Goal: Transaction & Acquisition: Obtain resource

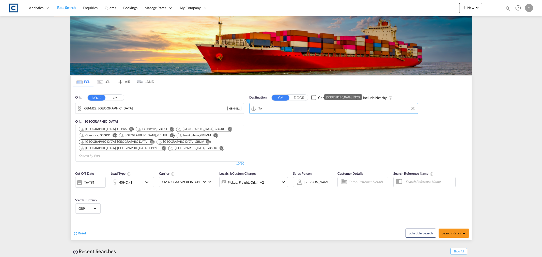
type input "T"
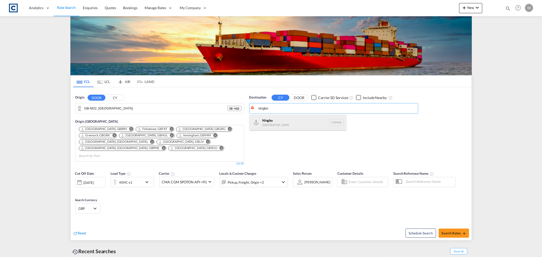
click at [269, 122] on div "Ningbo [GEOGRAPHIC_DATA] CNNGB" at bounding box center [298, 122] width 97 height 15
type input "Ningbo, CNNGB"
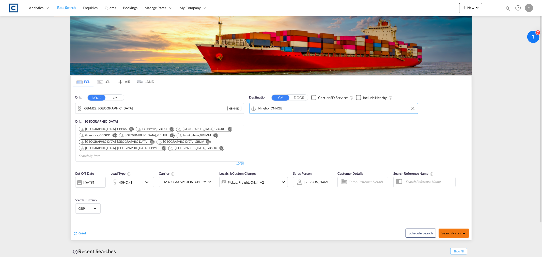
click at [456, 231] on span "Search Rates" at bounding box center [454, 233] width 24 height 4
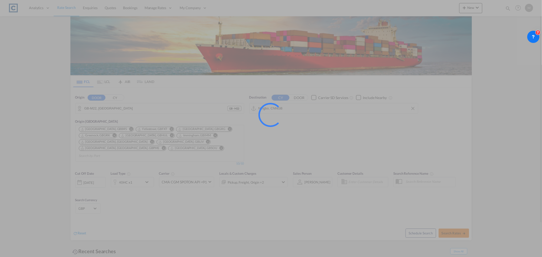
type input "M22 to CNNGB / [DATE]"
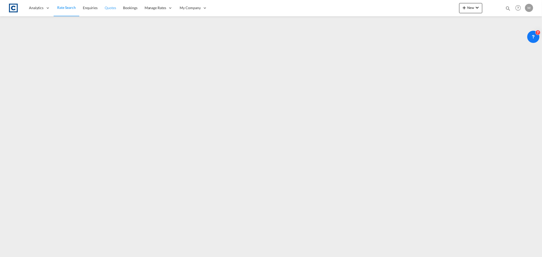
click at [107, 9] on span "Quotes" at bounding box center [110, 8] width 11 height 4
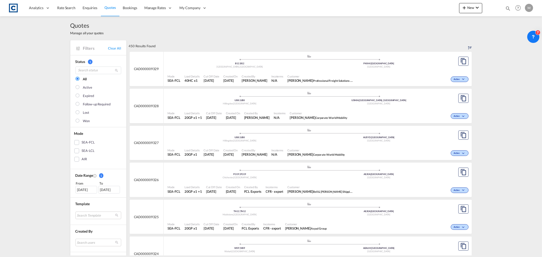
click at [177, 70] on div ".a{fill:#aaa8ad;} .a{fill:#aaa8ad;} UB8 | UB8 Hillingdon , [GEOGRAPHIC_DATA] [G…" at bounding box center [309, 61] width 283 height 15
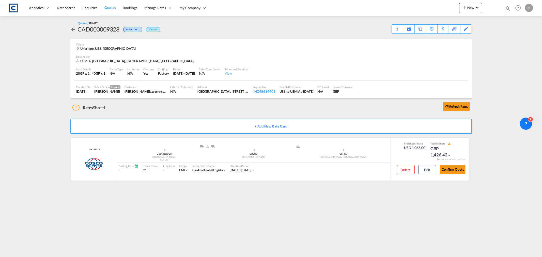
drag, startPoint x: 538, startPoint y: 41, endPoint x: 531, endPoint y: 128, distance: 87.2
click at [531, 128] on body "Analytics Reports Dashboard Rate Search Enquiries Quotes Bookings" at bounding box center [271, 128] width 542 height 257
drag, startPoint x: 74, startPoint y: 9, endPoint x: 70, endPoint y: 10, distance: 4.4
click at [74, 9] on span "Rate Search" at bounding box center [66, 8] width 18 height 4
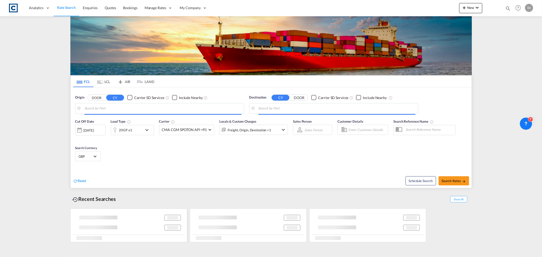
type input "GB-M22, [GEOGRAPHIC_DATA]"
type input "Ningbo, CNNGB"
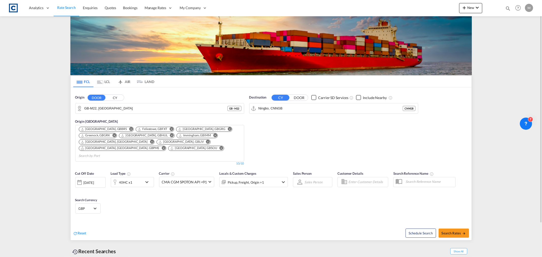
drag, startPoint x: 525, startPoint y: 120, endPoint x: 528, endPoint y: 55, distance: 65.1
click at [528, 55] on body "Analytics Reports Dashboard Rate Search Enquiries Quotes Bookings" at bounding box center [271, 128] width 542 height 257
drag, startPoint x: 531, startPoint y: 129, endPoint x: 535, endPoint y: 249, distance: 120.5
click at [535, 249] on body "Analytics Reports Dashboard Rate Search Enquiries Quotes Bookings" at bounding box center [271, 128] width 542 height 257
